Goal: Task Accomplishment & Management: Use online tool/utility

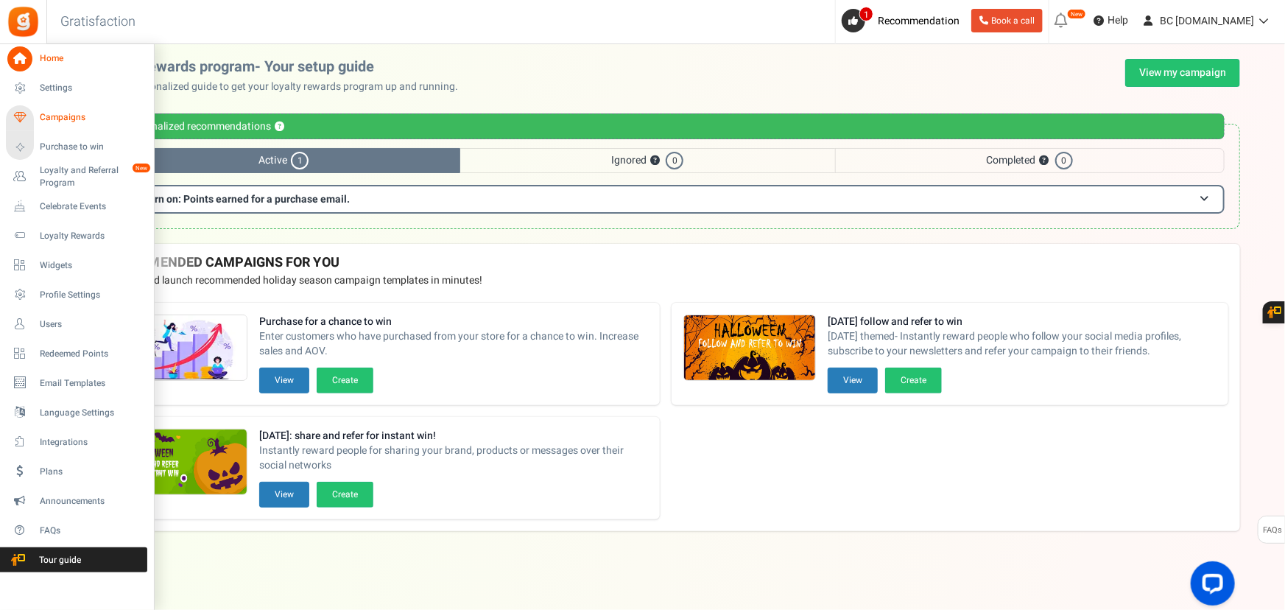
click at [42, 119] on span "Campaigns" at bounding box center [91, 117] width 103 height 13
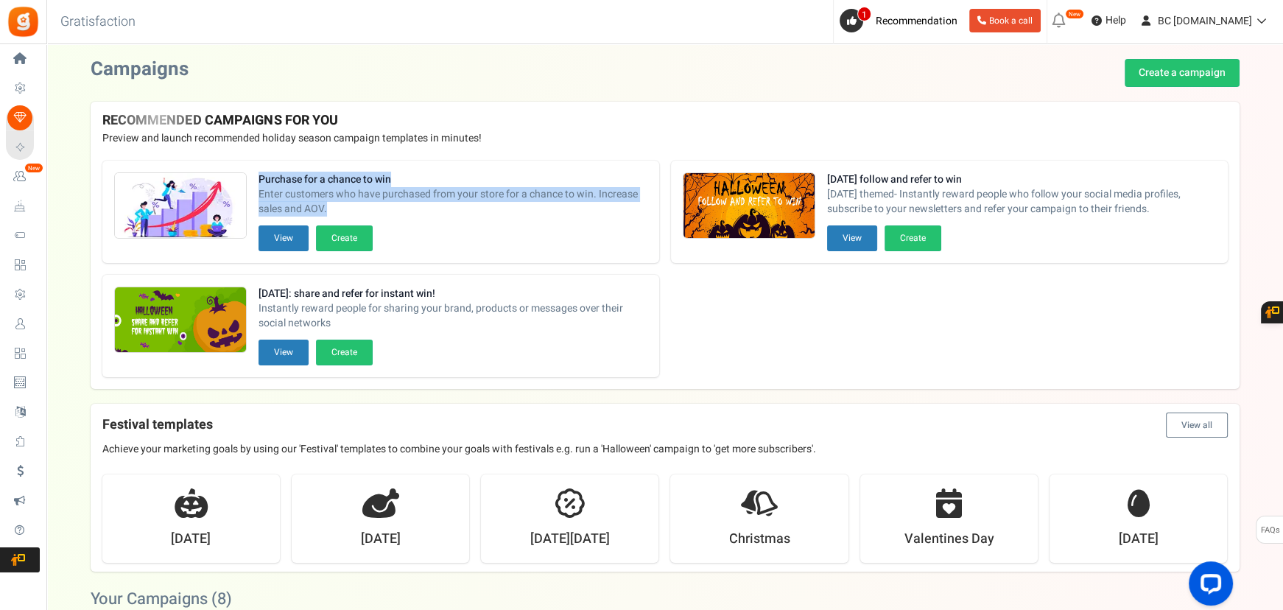
drag, startPoint x: 359, startPoint y: 211, endPoint x: 247, endPoint y: 188, distance: 114.4
click at [247, 188] on div "Purchase for a chance to win Enter customers who have purchased from your store…" at bounding box center [380, 212] width 557 height 102
click at [353, 214] on span "Enter customers who have purchased from your store for a chance to win. Increas…" at bounding box center [452, 201] width 389 height 29
drag, startPoint x: 362, startPoint y: 194, endPoint x: 254, endPoint y: 180, distance: 108.3
click at [234, 175] on div "Purchase for a chance to win Enter customers who have purchased from your store…" at bounding box center [380, 212] width 557 height 102
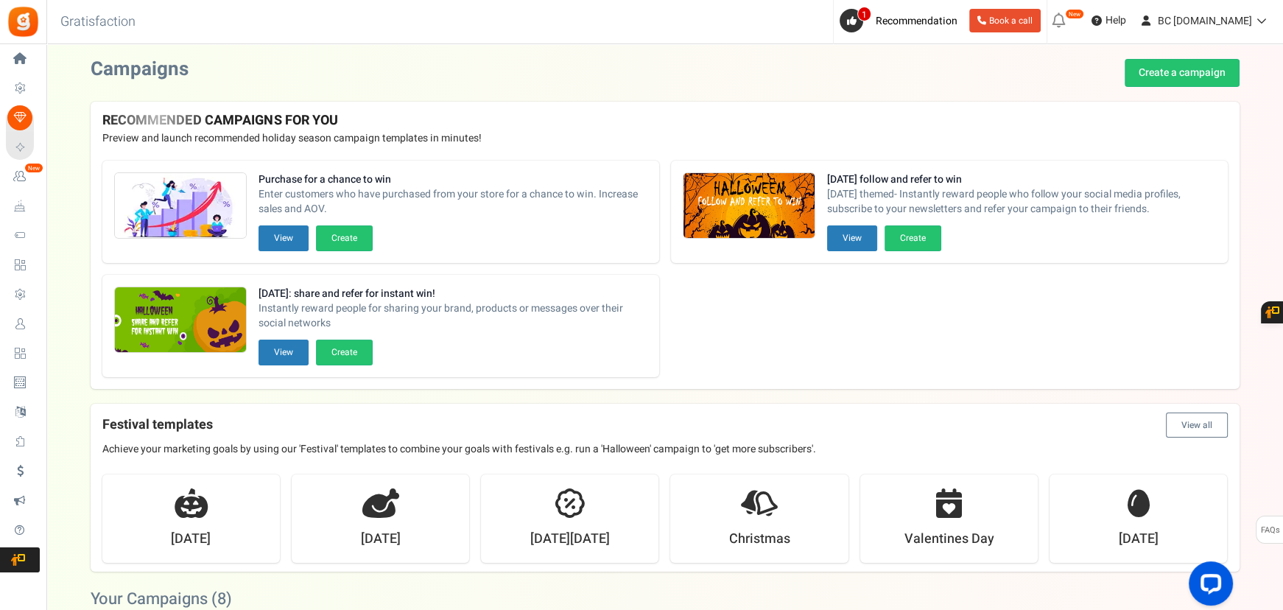
click at [395, 207] on span "Enter customers who have purchased from your store for a chance to win. Increas…" at bounding box center [452, 201] width 389 height 29
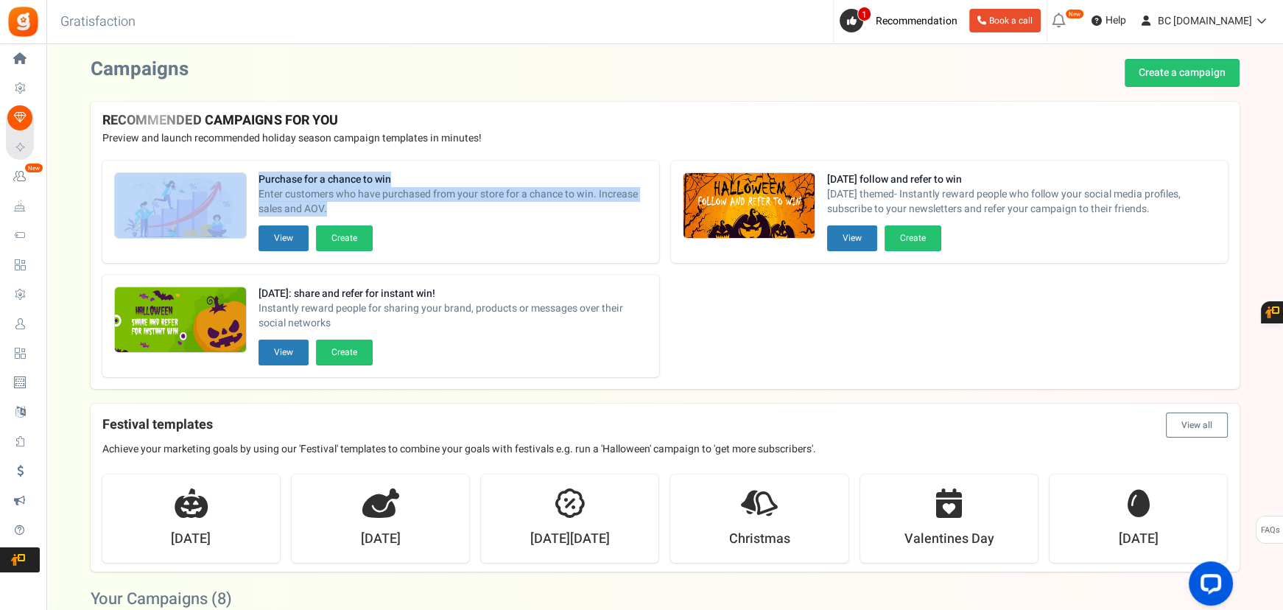
drag, startPoint x: 365, startPoint y: 209, endPoint x: 287, endPoint y: 191, distance: 79.5
click at [211, 154] on div "Purchase for a chance to win Enter customers who have purchased from your store…" at bounding box center [665, 269] width 1149 height 240
click at [377, 197] on span "Enter customers who have purchased from your store for a chance to win. Increas…" at bounding box center [452, 201] width 389 height 29
drag, startPoint x: 362, startPoint y: 208, endPoint x: 280, endPoint y: 177, distance: 87.7
click at [280, 177] on div "Purchase for a chance to win Enter customers who have purchased from your store…" at bounding box center [452, 198] width 389 height 53
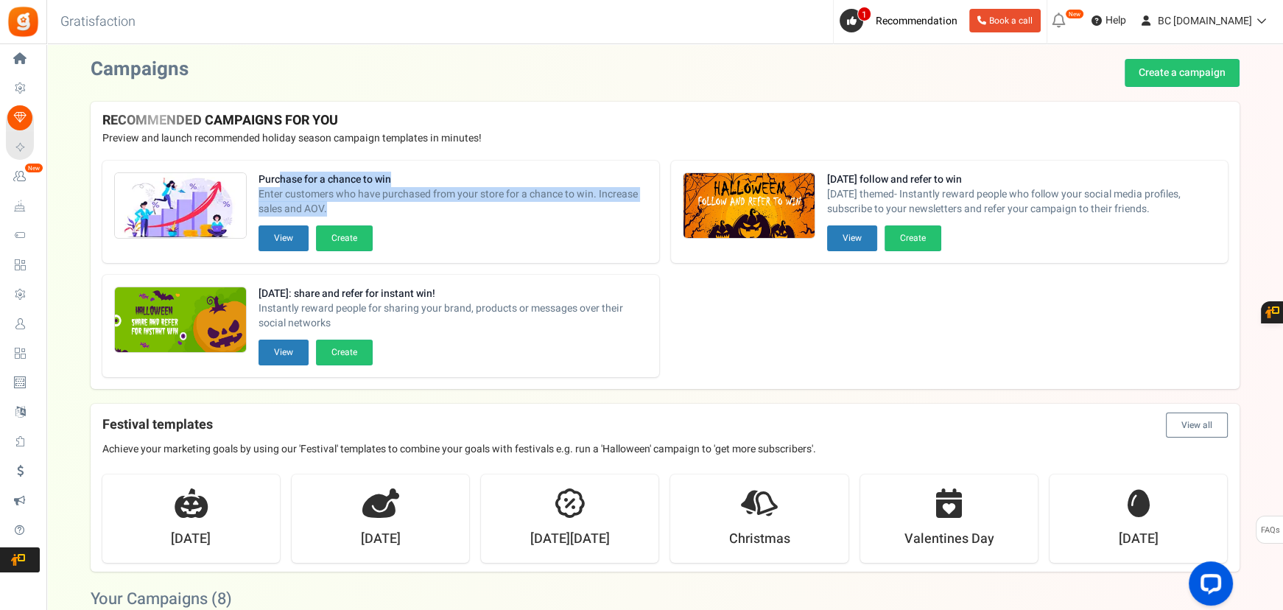
click at [281, 179] on strong "Purchase for a chance to win" at bounding box center [452, 179] width 389 height 15
drag, startPoint x: 343, startPoint y: 205, endPoint x: 300, endPoint y: 202, distance: 43.6
click at [254, 175] on div "Purchase for a chance to win Enter customers who have purchased from your store…" at bounding box center [380, 212] width 557 height 102
click at [345, 214] on span "Enter customers who have purchased from your store for a chance to win. Increas…" at bounding box center [452, 201] width 389 height 29
drag, startPoint x: 331, startPoint y: 205, endPoint x: 253, endPoint y: 170, distance: 85.4
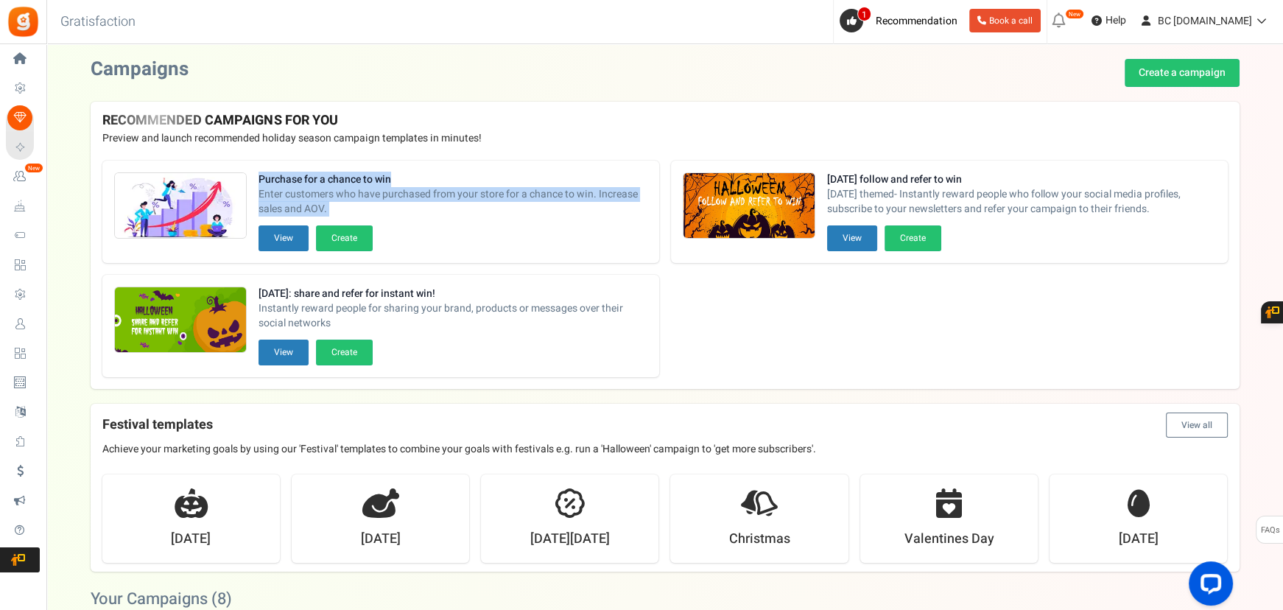
click at [253, 170] on div "Purchase for a chance to win Enter customers who have purchased from your store…" at bounding box center [380, 212] width 557 height 102
click at [350, 210] on span "Enter customers who have purchased from your store for a chance to win. Increas…" at bounding box center [452, 201] width 389 height 29
